Goal: Complete application form: Complete application form

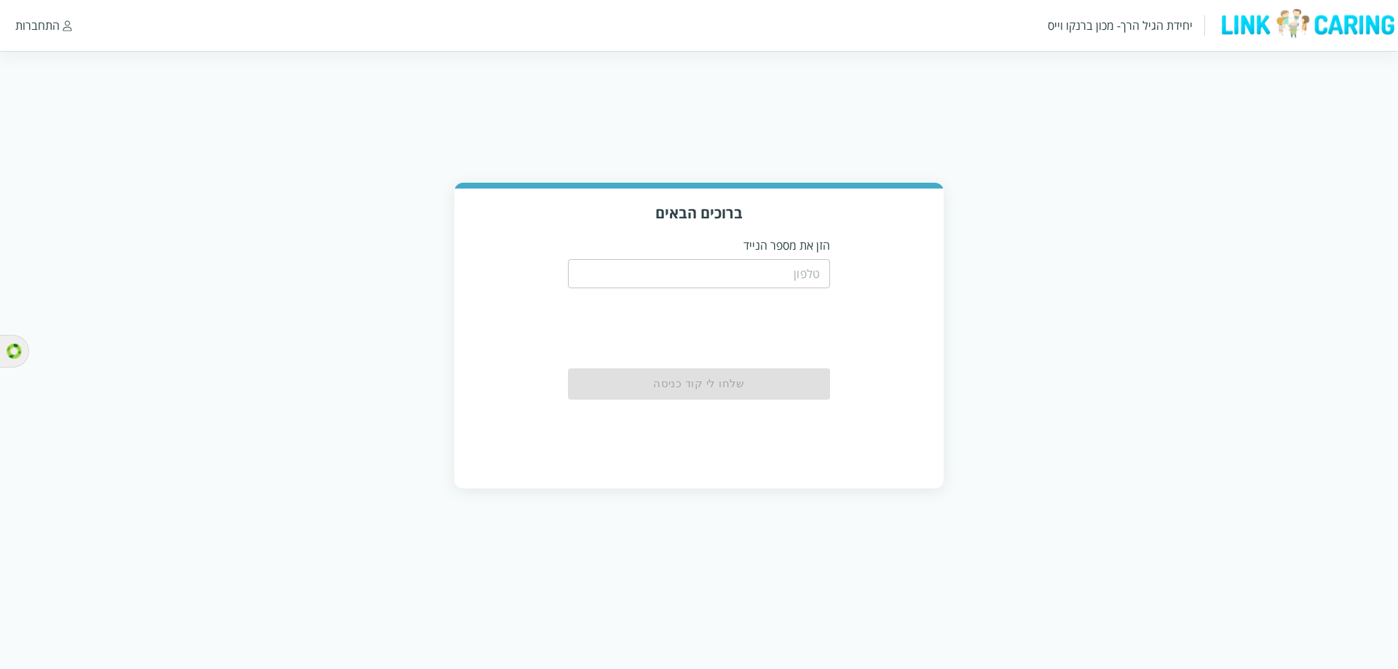
click at [813, 274] on input "tel" at bounding box center [699, 273] width 262 height 29
paste input "0504199999"
type input "0504199999"
click at [773, 384] on button "שלחו לי קוד כניסה" at bounding box center [699, 384] width 262 height 32
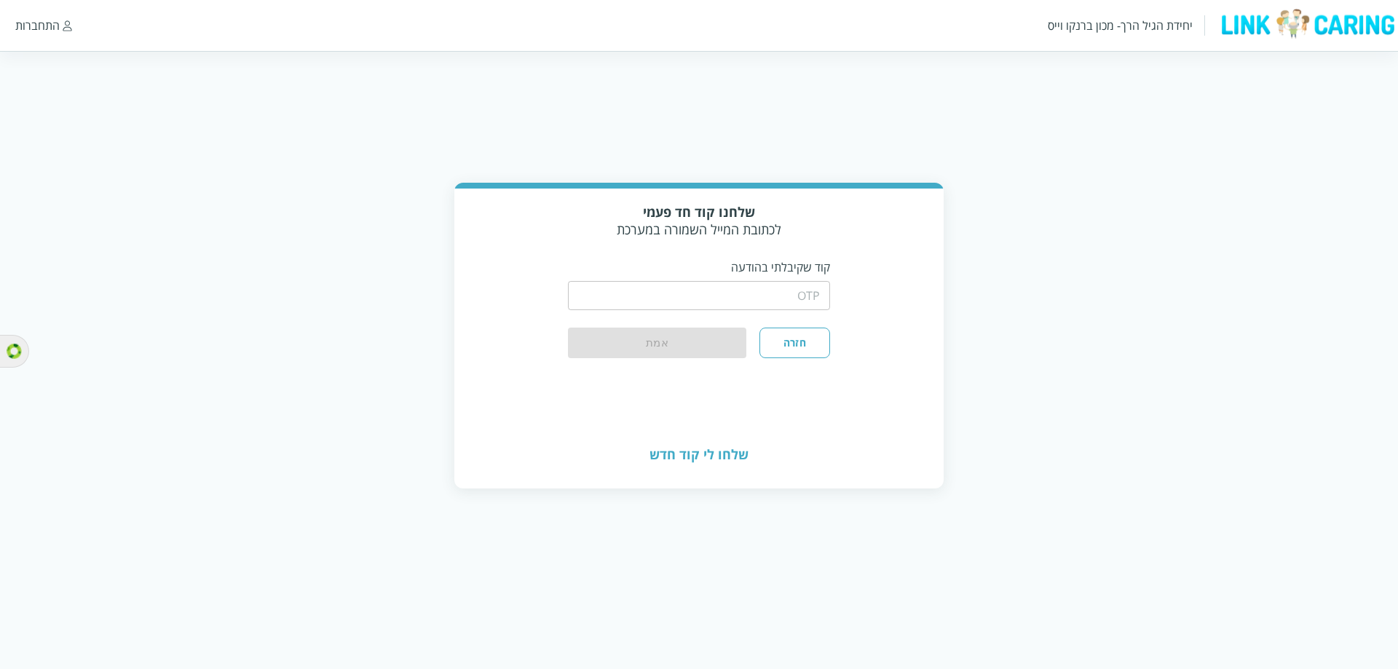
click at [786, 295] on input "string" at bounding box center [699, 295] width 262 height 29
type input "1234"
click at [727, 339] on button "אמת" at bounding box center [657, 344] width 178 height 32
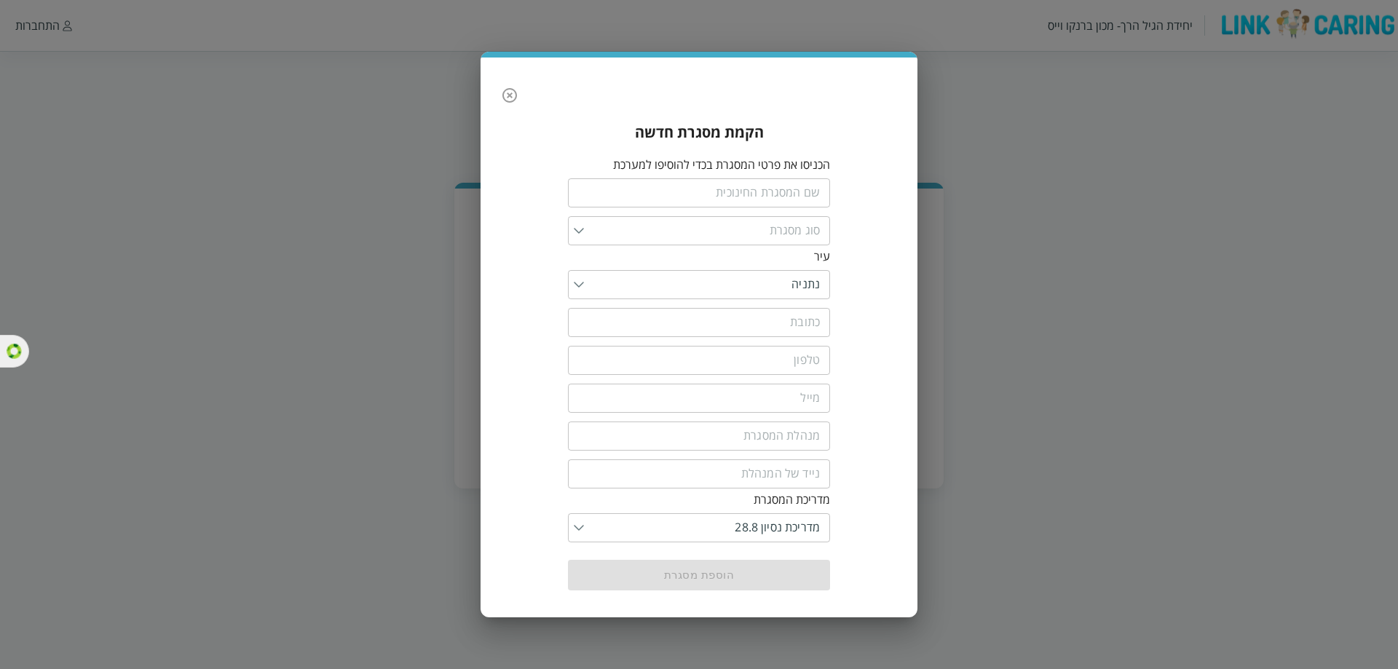
click at [795, 198] on input "text" at bounding box center [699, 192] width 262 height 29
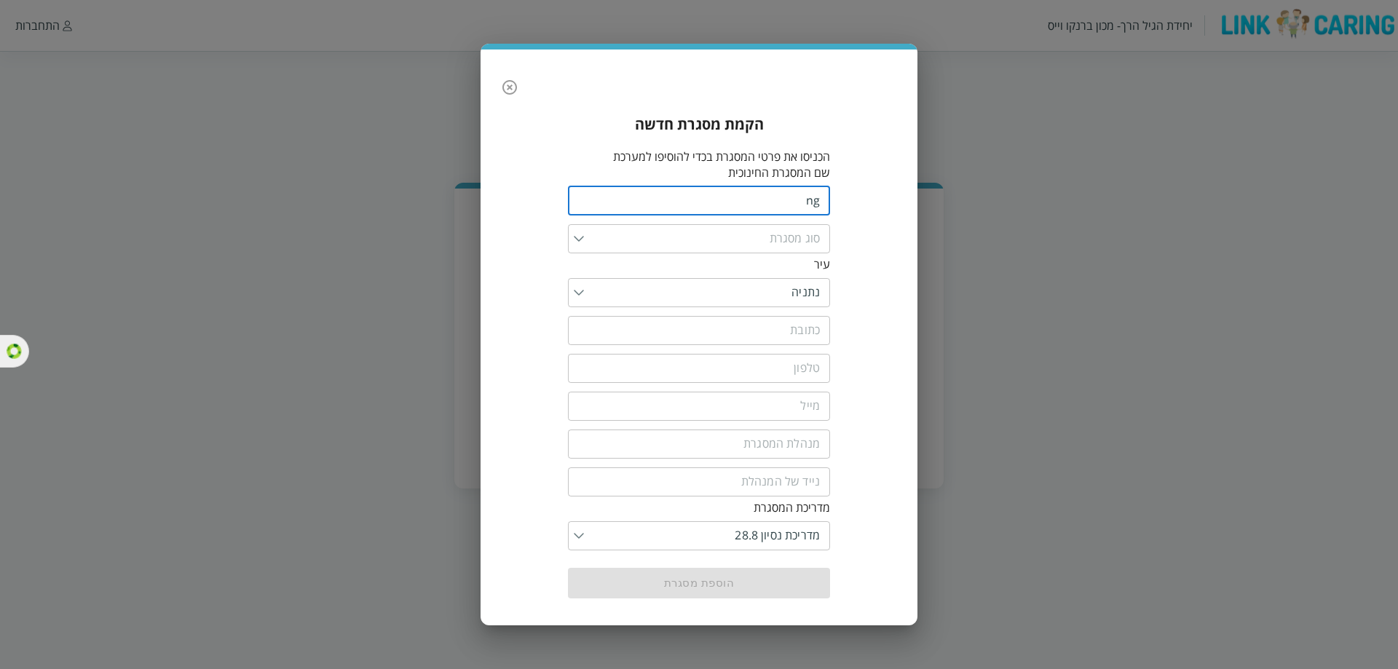
type input "n"
type input "מעון להתנסות"
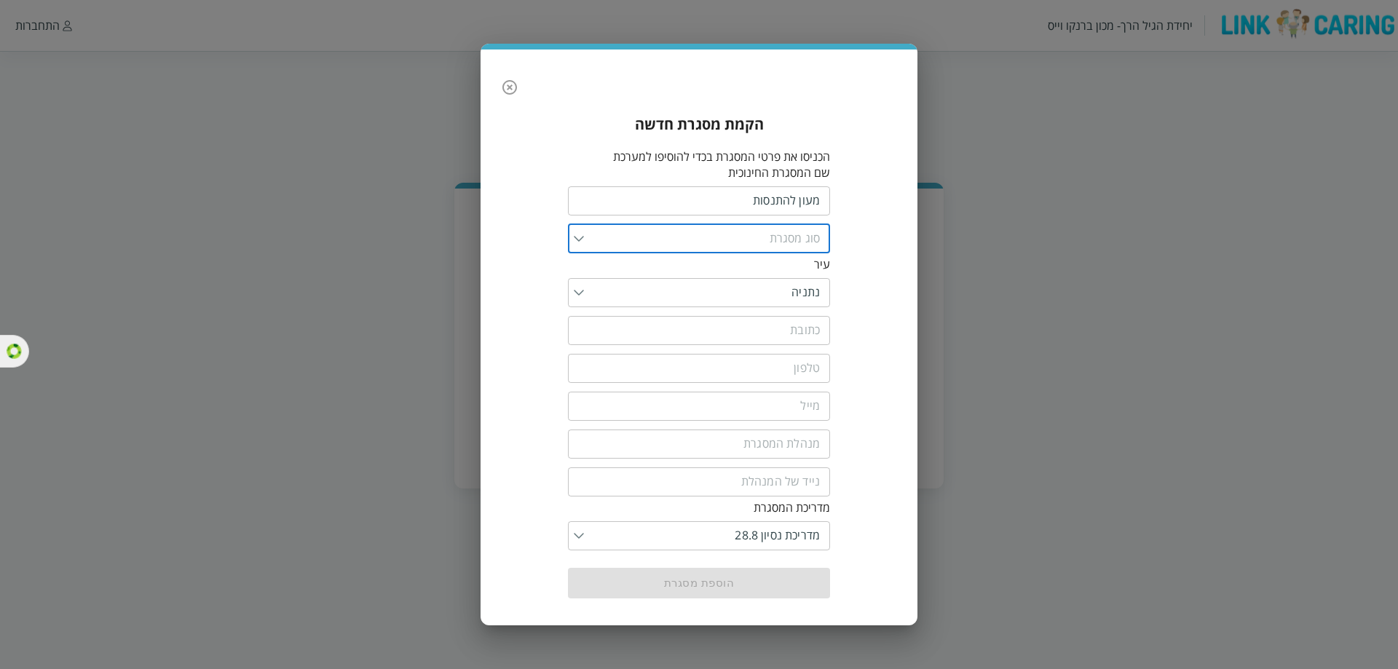
click at [592, 233] on input "list" at bounding box center [702, 238] width 236 height 29
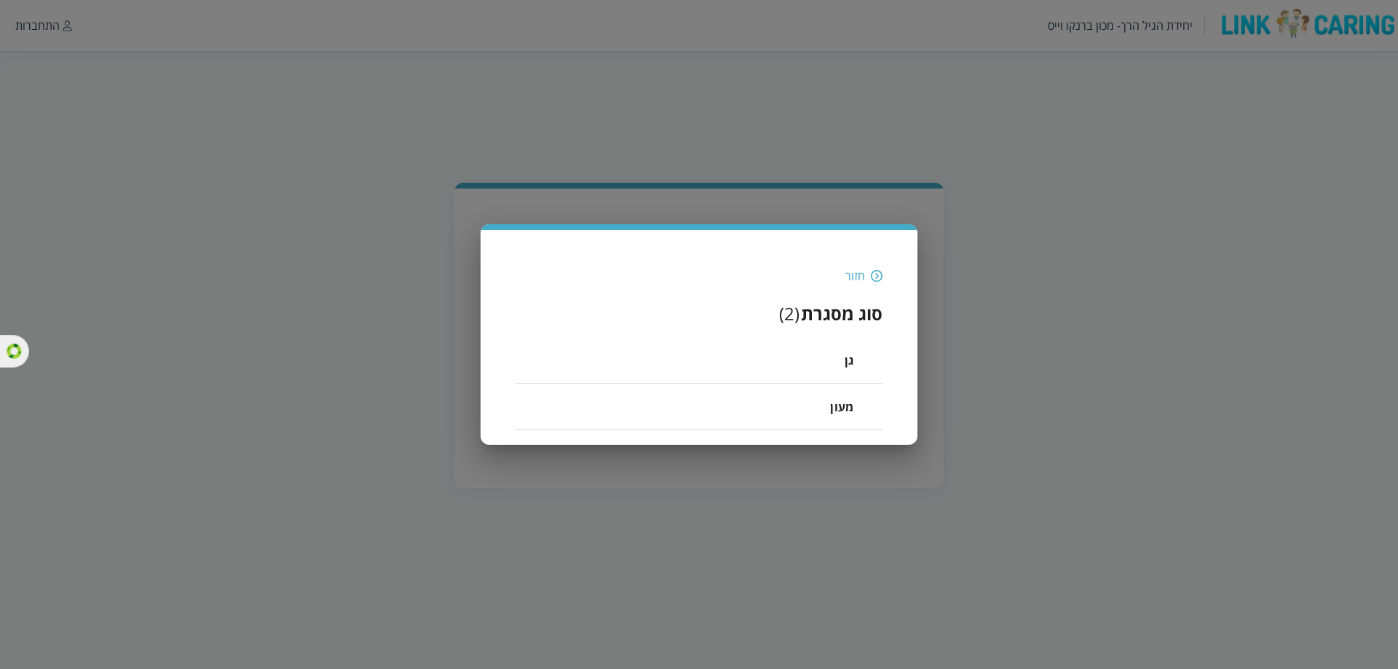
click at [837, 408] on span "מעון" at bounding box center [841, 406] width 23 height 17
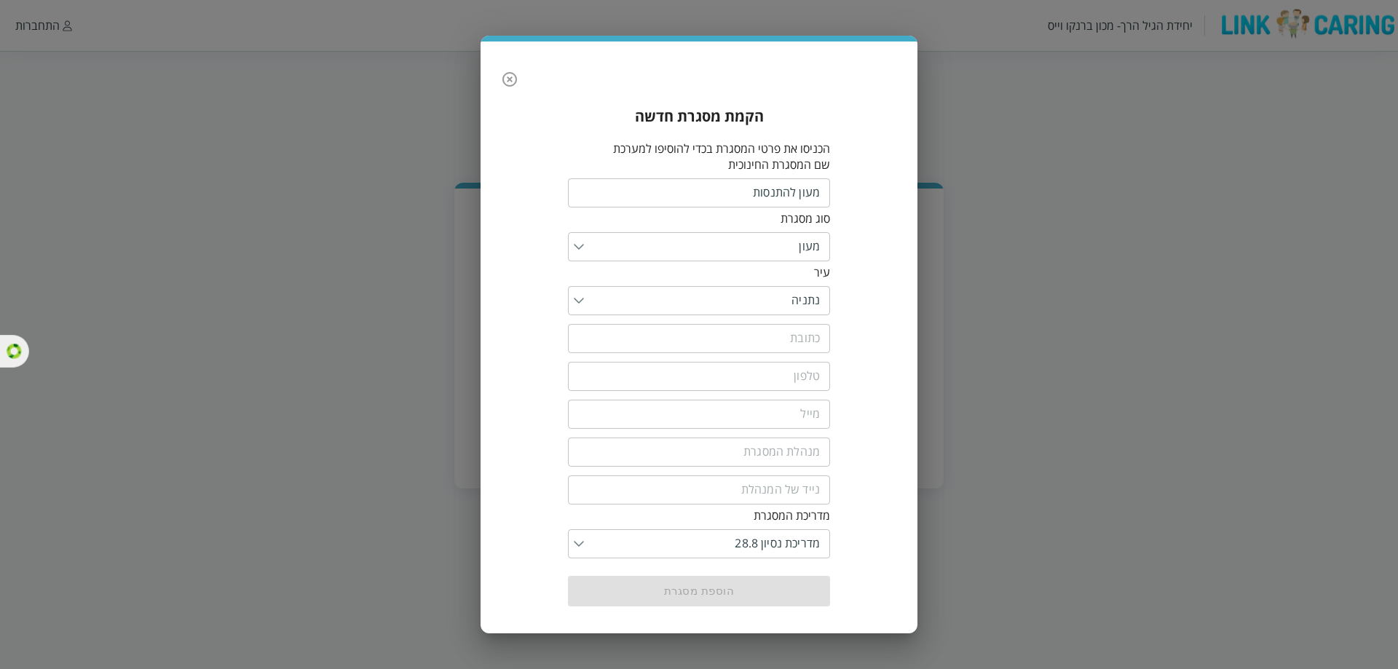
click at [792, 347] on input "text" at bounding box center [699, 338] width 262 height 29
type input "חו"
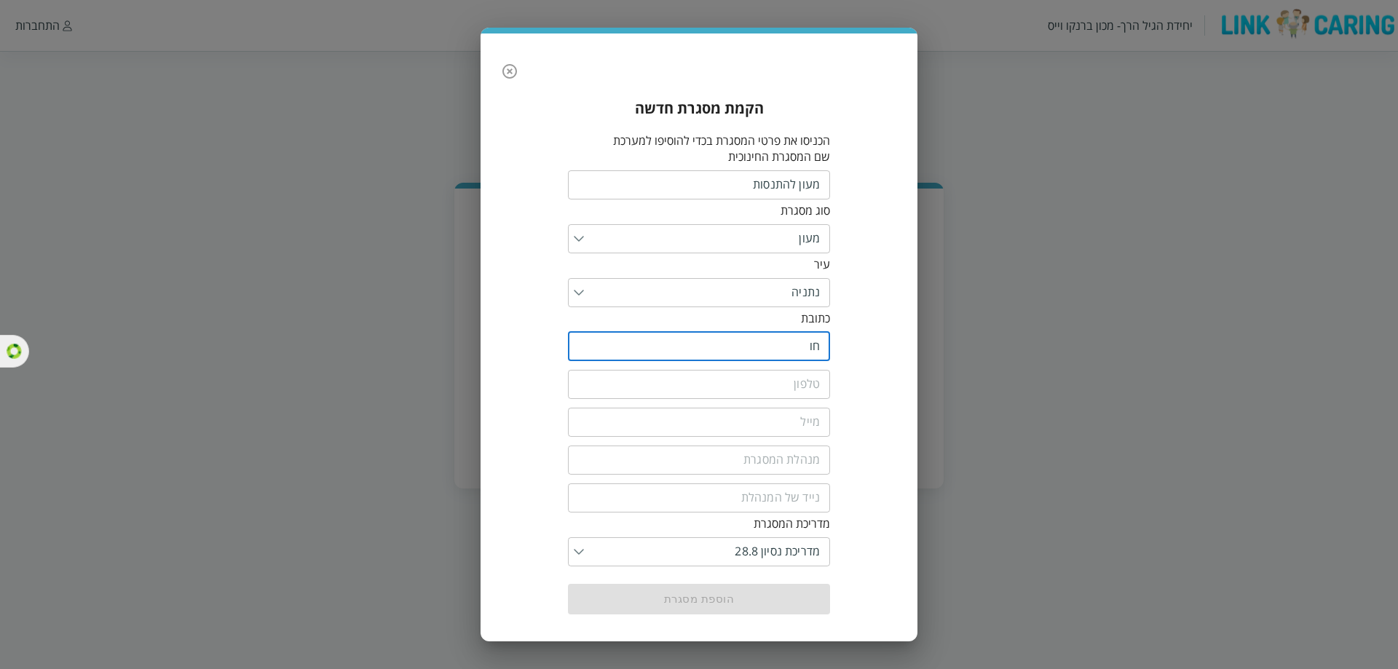
click at [734, 392] on input "tel" at bounding box center [699, 384] width 262 height 29
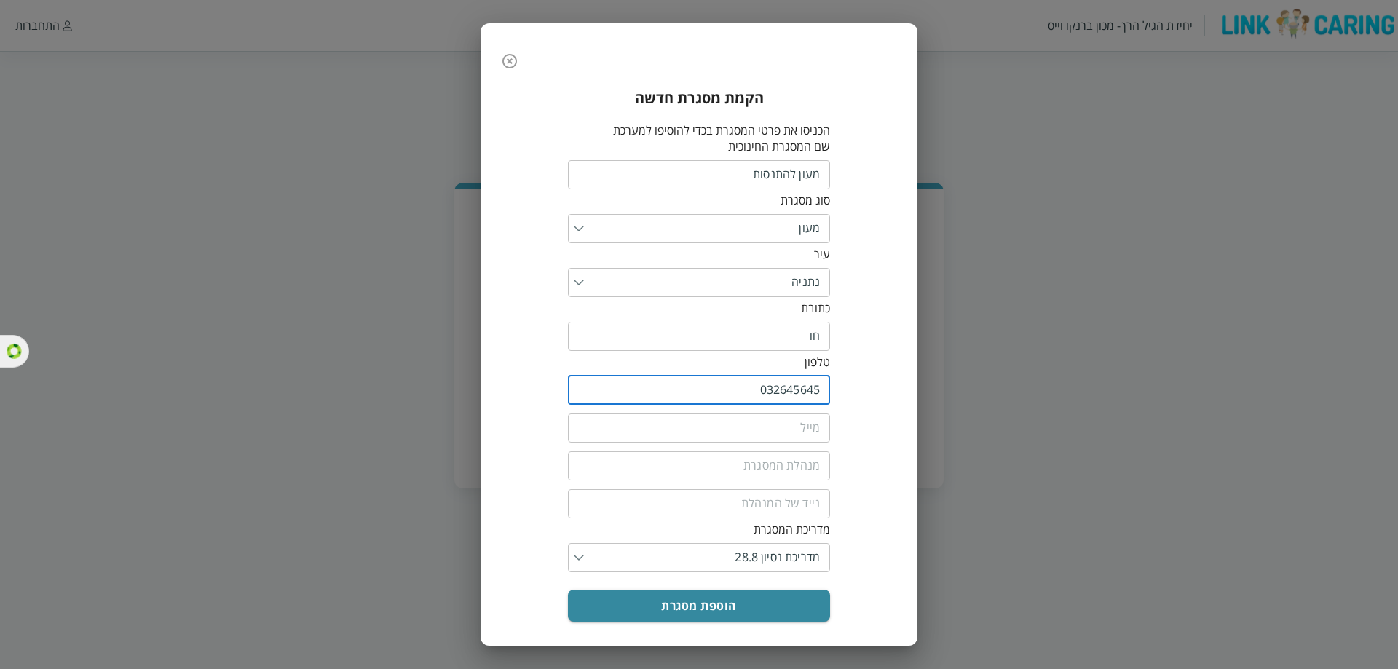
click at [798, 397] on input "032645645" at bounding box center [699, 390] width 262 height 29
type input "032645645"
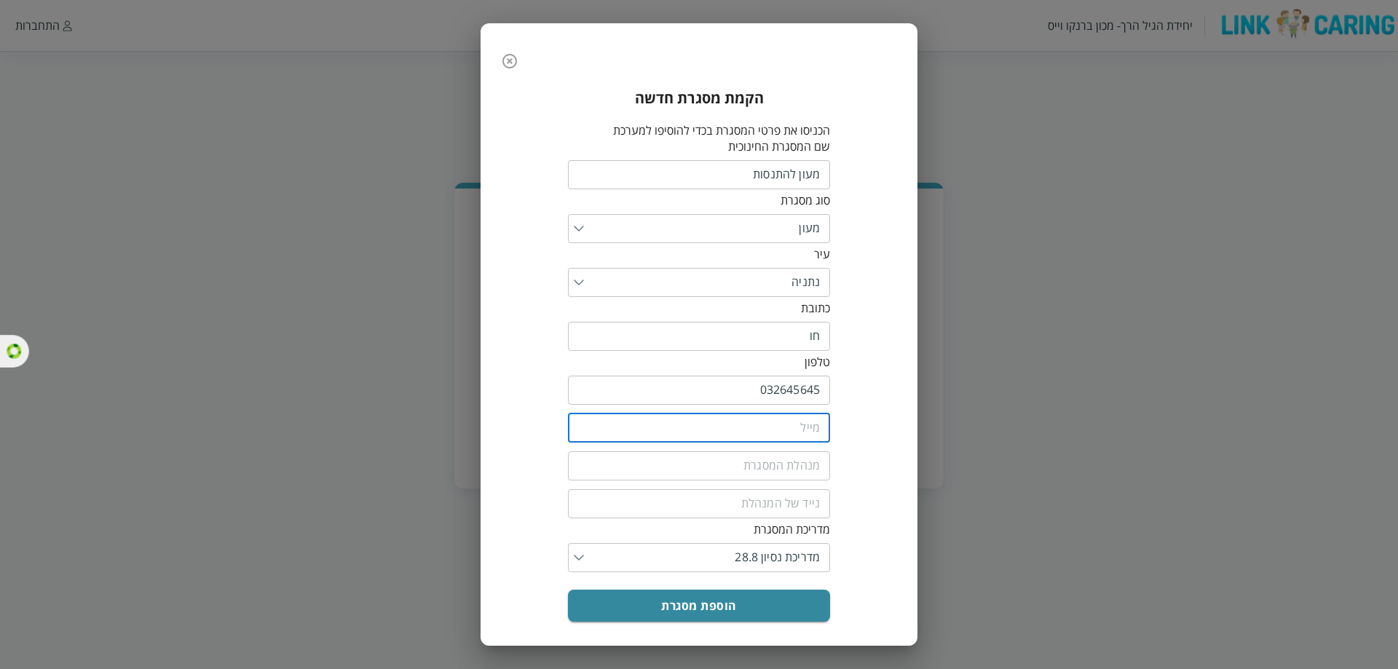
click at [788, 427] on input "email" at bounding box center [699, 428] width 262 height 29
paste input "032645645"
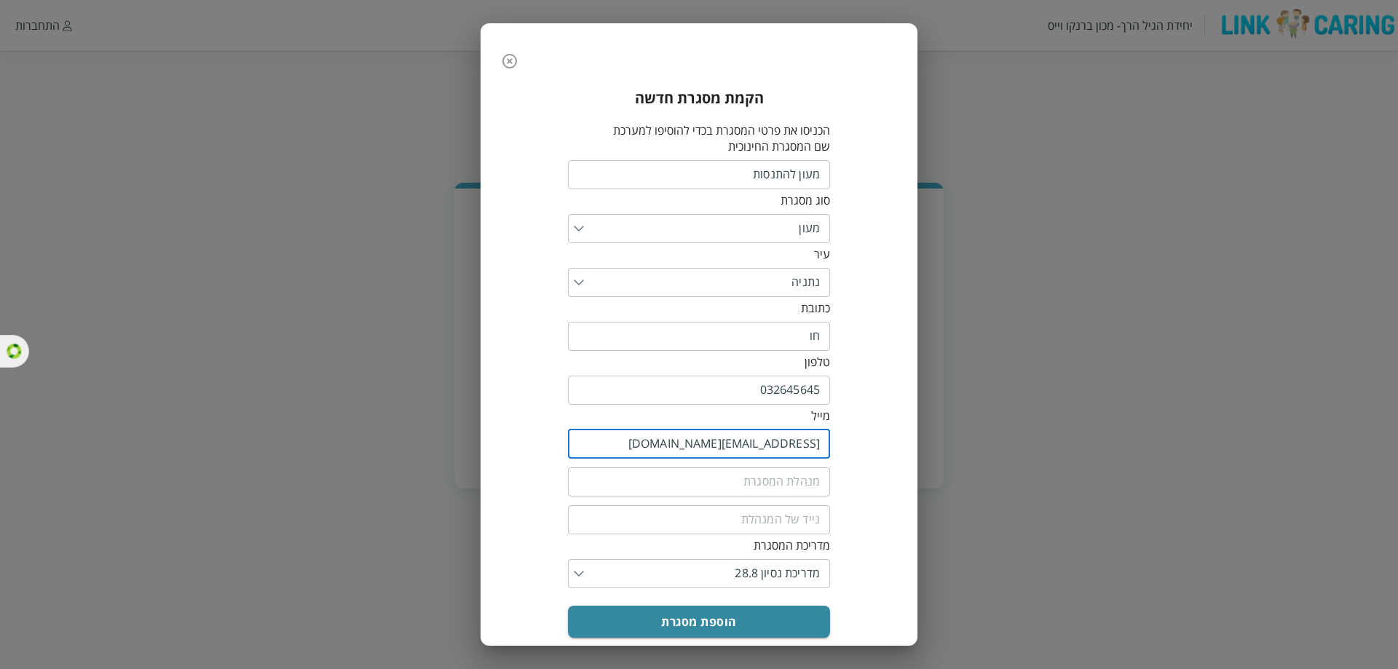
type input "032645645@yopmail.com"
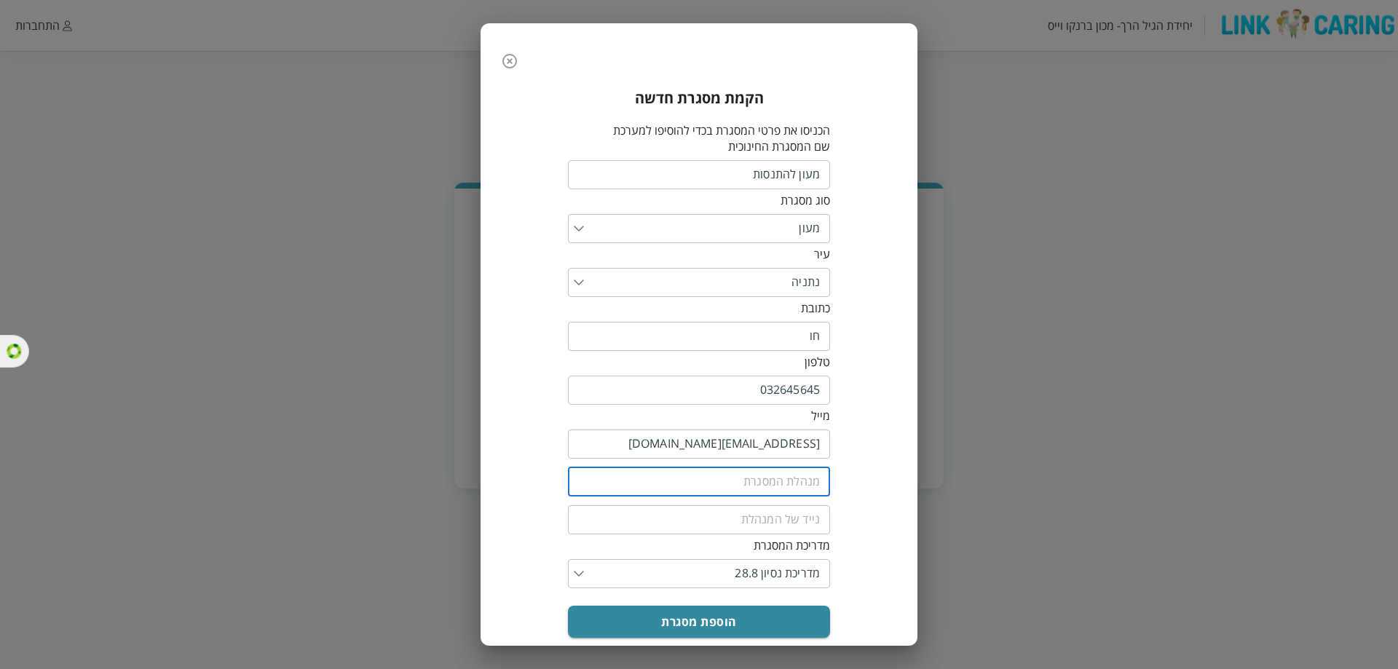
click at [786, 481] on input "fullName" at bounding box center [699, 482] width 262 height 29
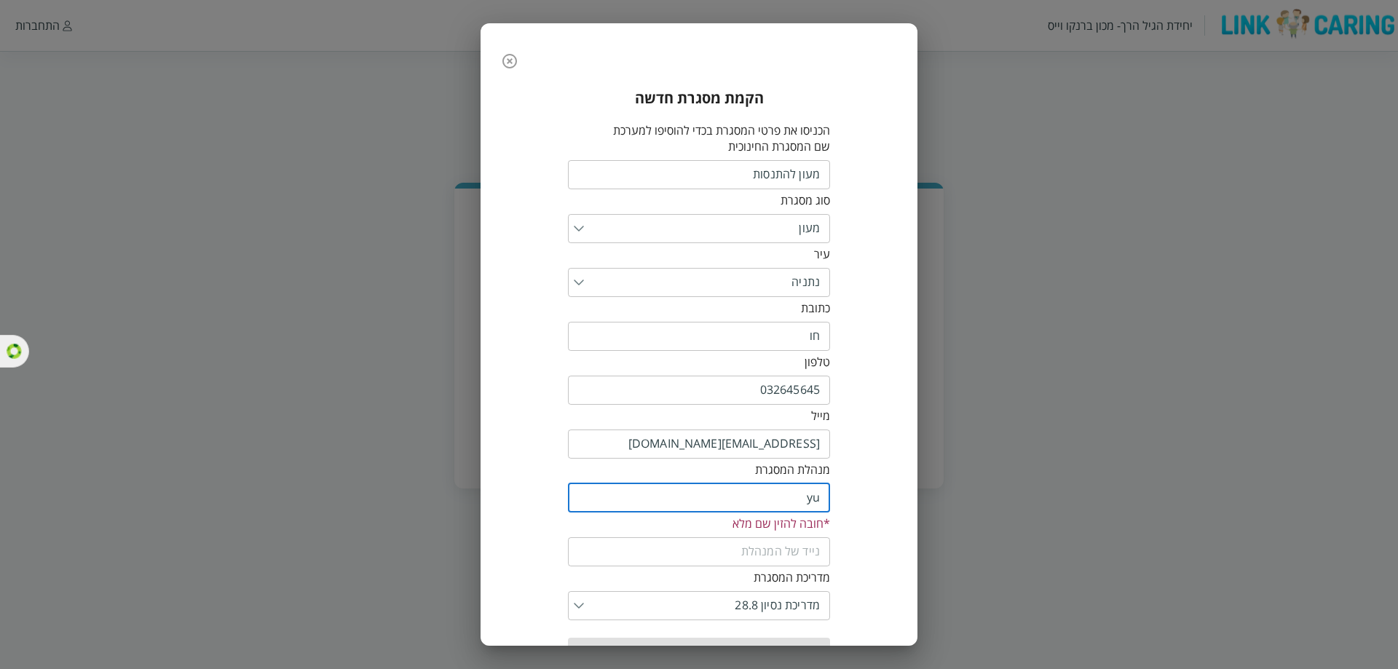
type input "y"
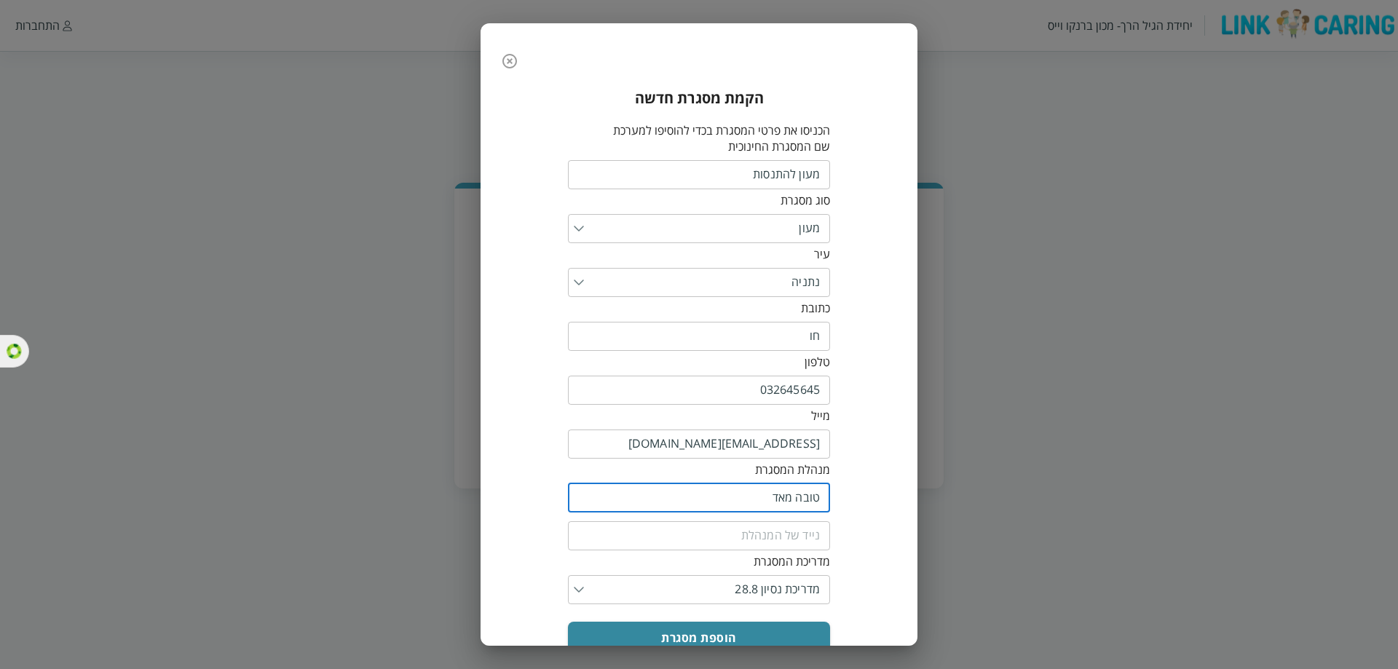
type input "טובה מאד"
click at [796, 533] on input "tel" at bounding box center [699, 535] width 262 height 29
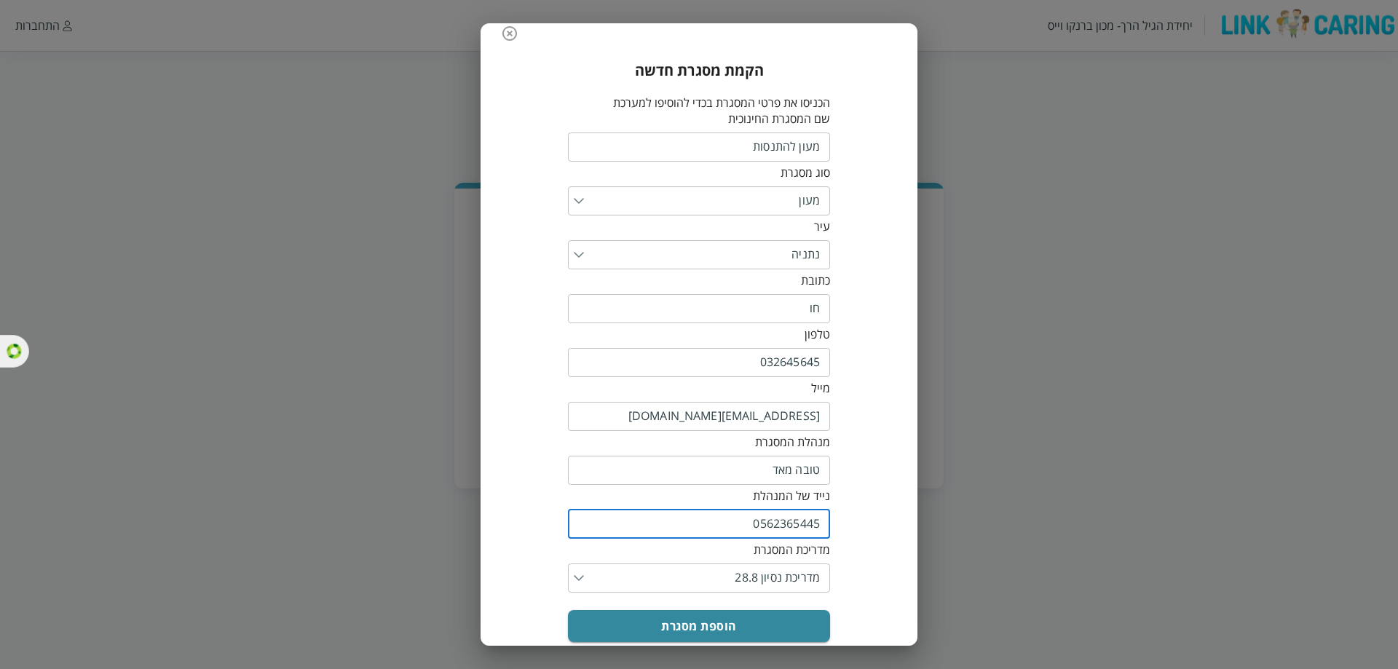
scroll to position [50, 0]
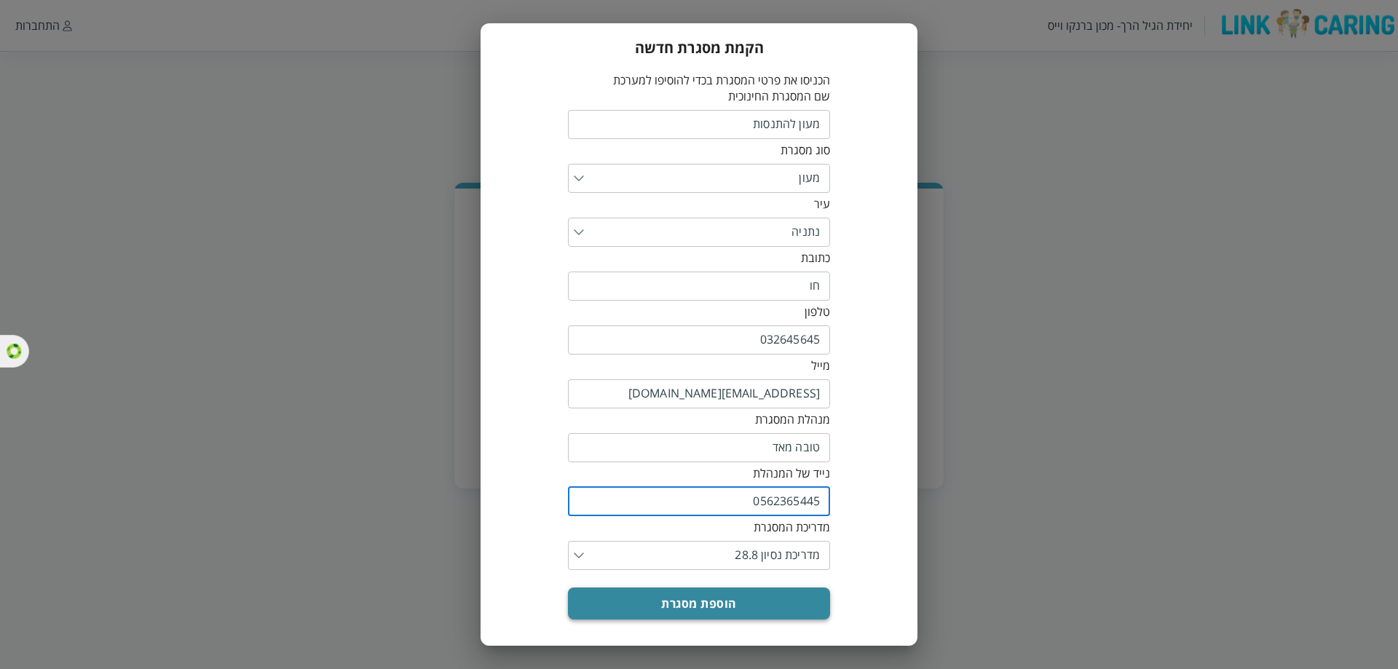
type input "0562365445"
click at [693, 606] on button "הוספת מסגרת" at bounding box center [699, 604] width 262 height 32
